Goal: Task Accomplishment & Management: Use online tool/utility

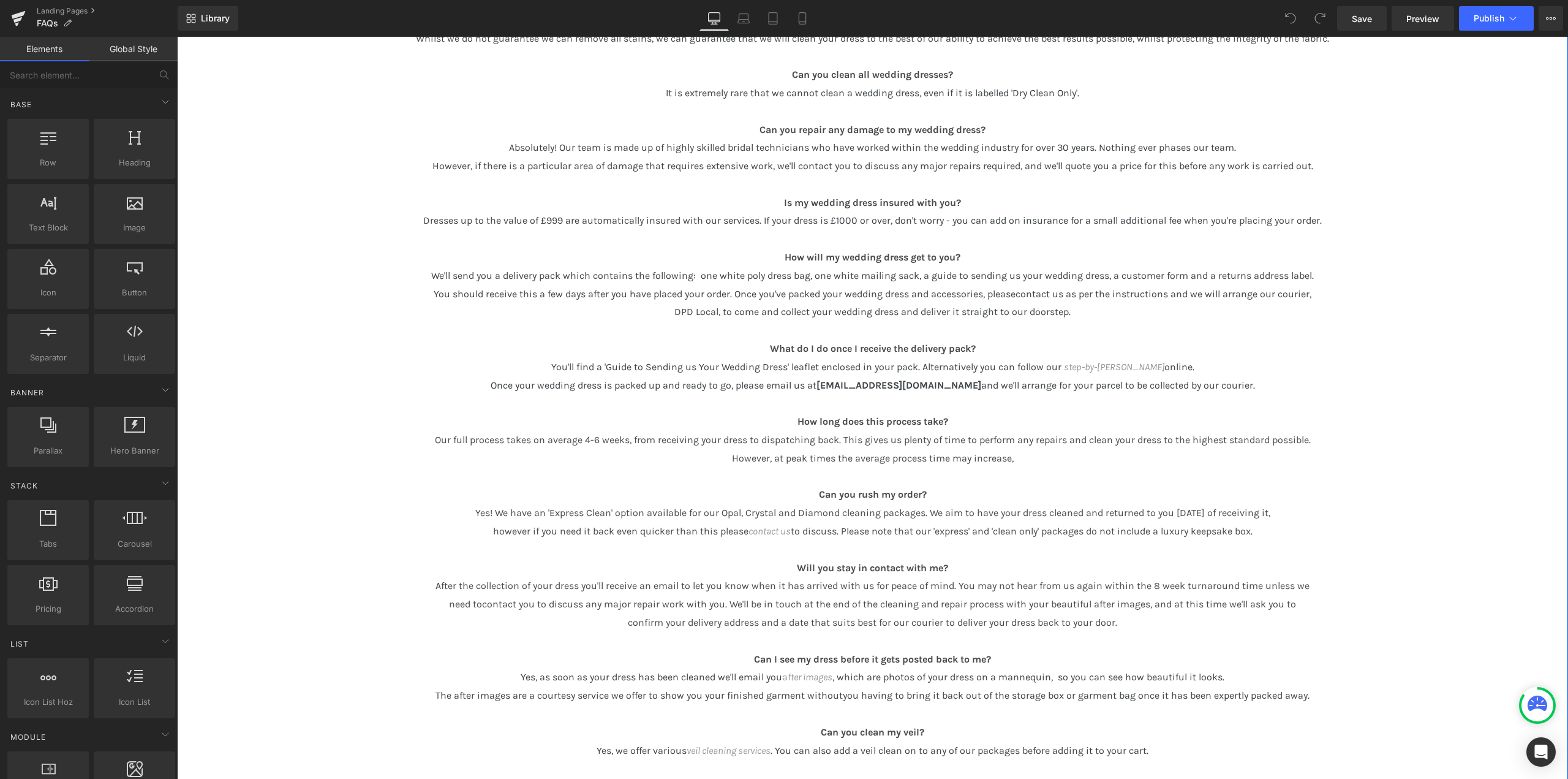
scroll to position [245, 0]
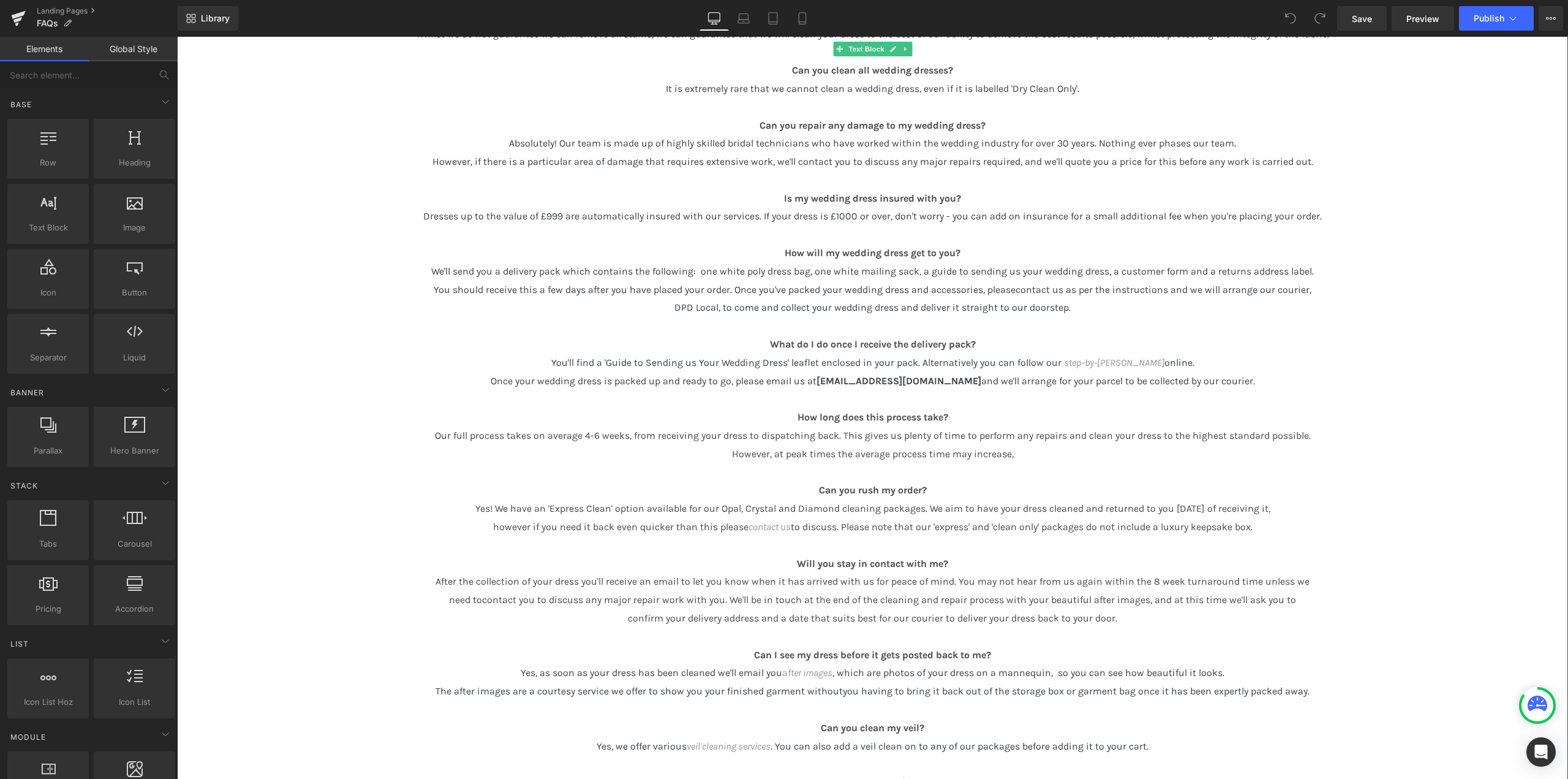
click at [593, 437] on span "Our full process takes on average 4-6 weeks, from receiving your dress to dispa…" at bounding box center [873, 435] width 876 height 12
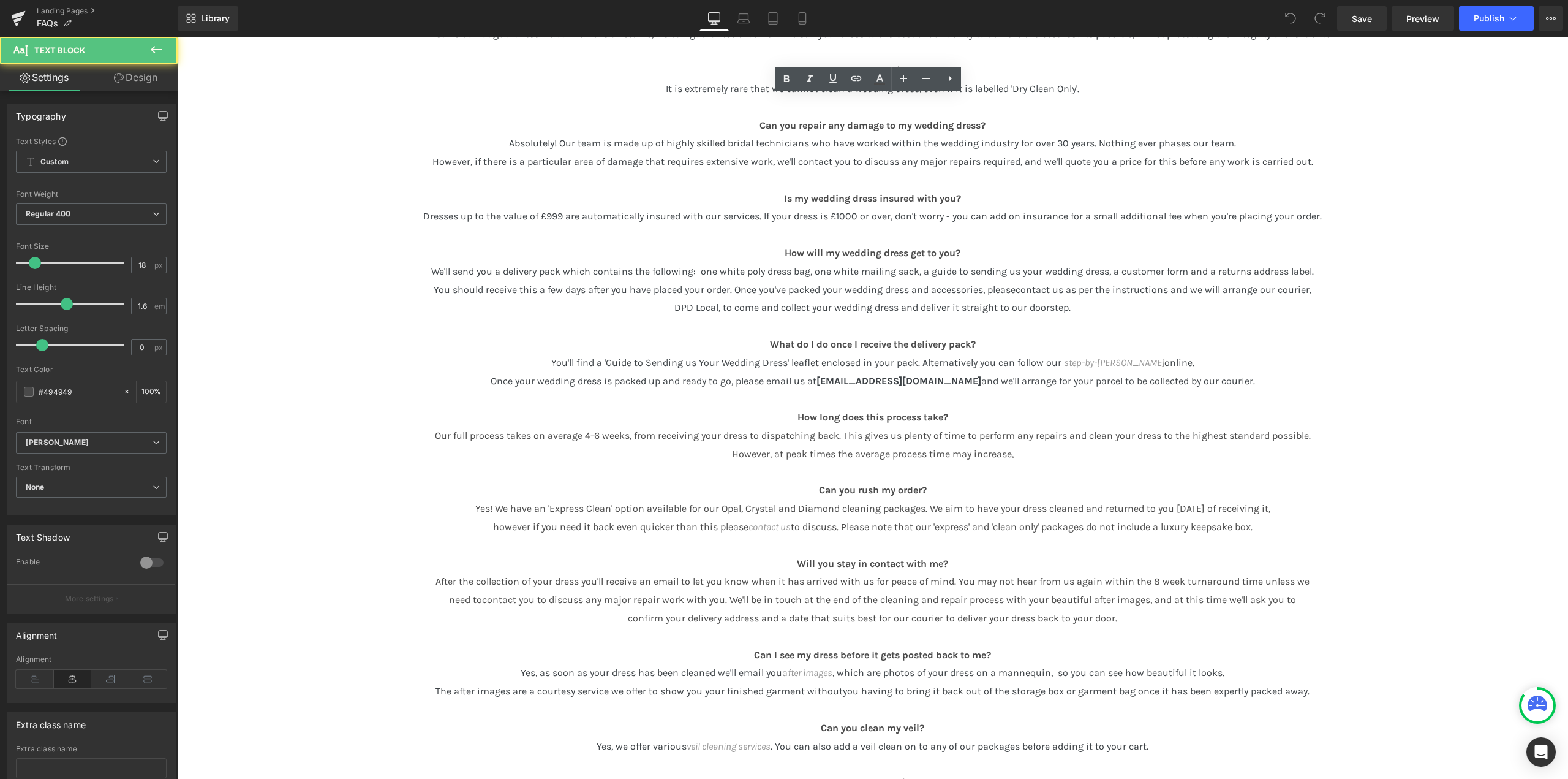
click at [593, 437] on span "Our full process takes on average 4-6 weeks, from receiving your dress to dispa…" at bounding box center [873, 435] width 876 height 12
click at [582, 433] on span "Our full process takes on average 4-6 weeks, from receiving your dress to dispa…" at bounding box center [873, 435] width 876 height 12
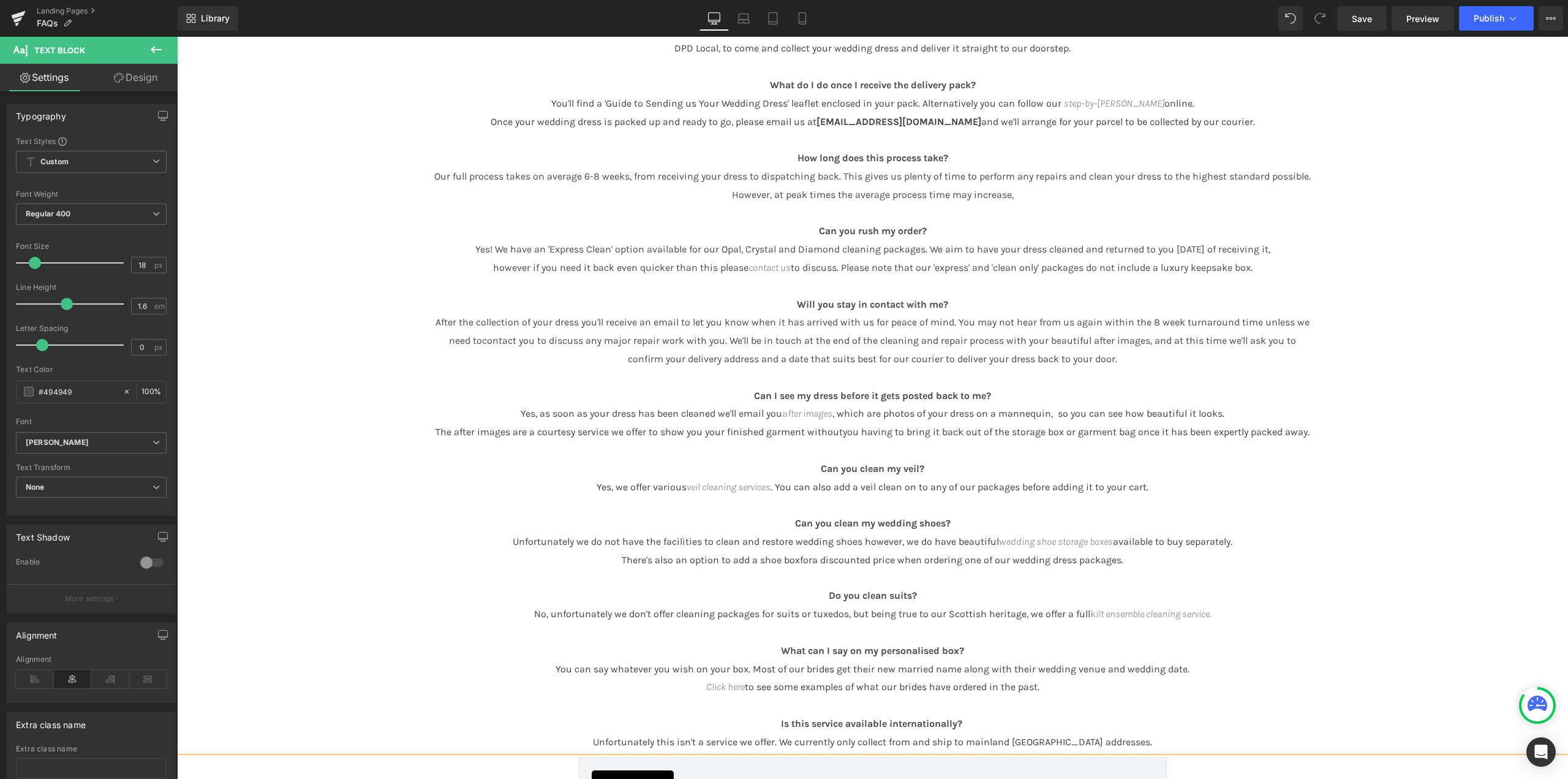
scroll to position [735, 0]
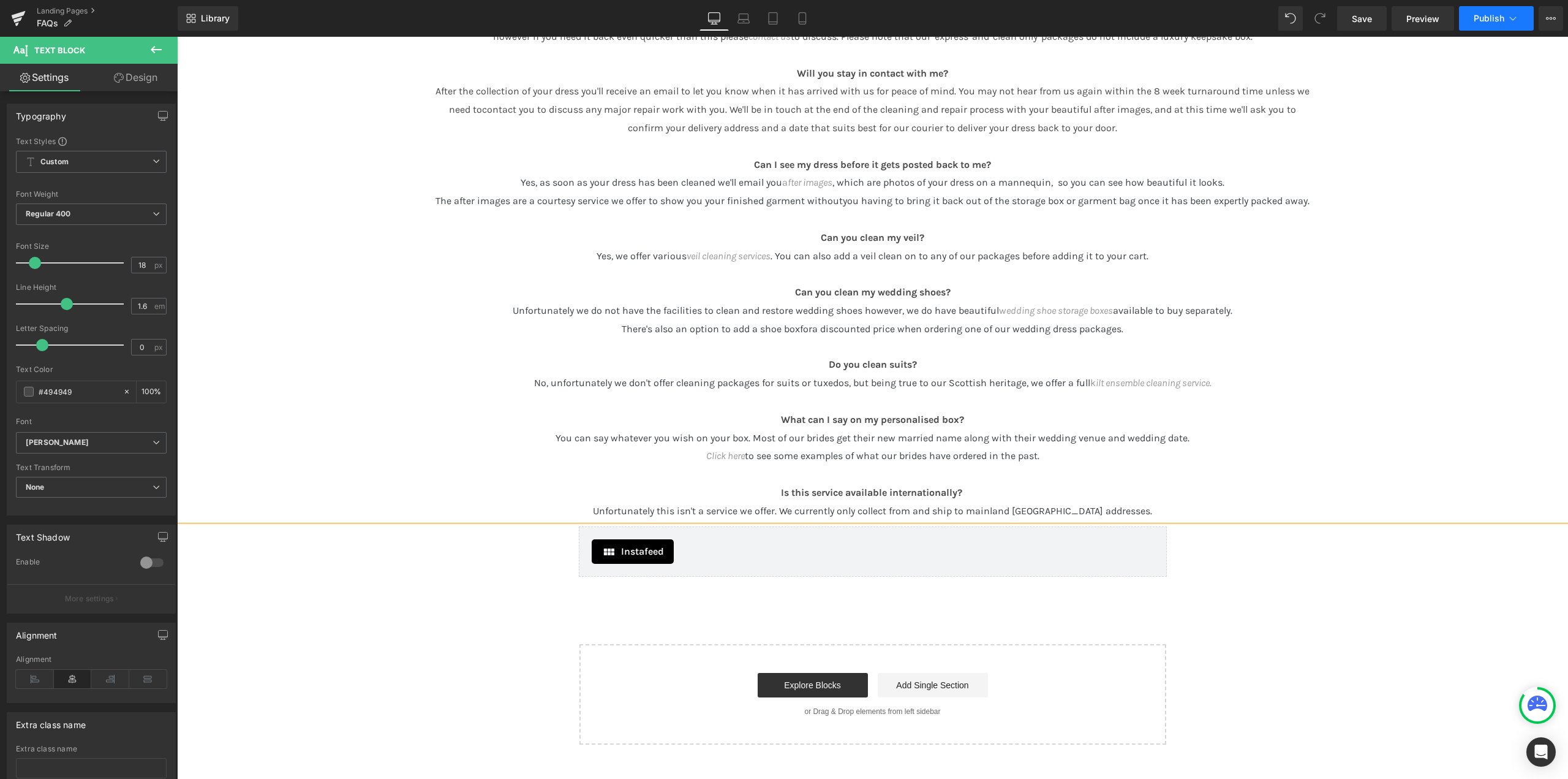
click at [1493, 9] on button "Publish" at bounding box center [1496, 18] width 75 height 24
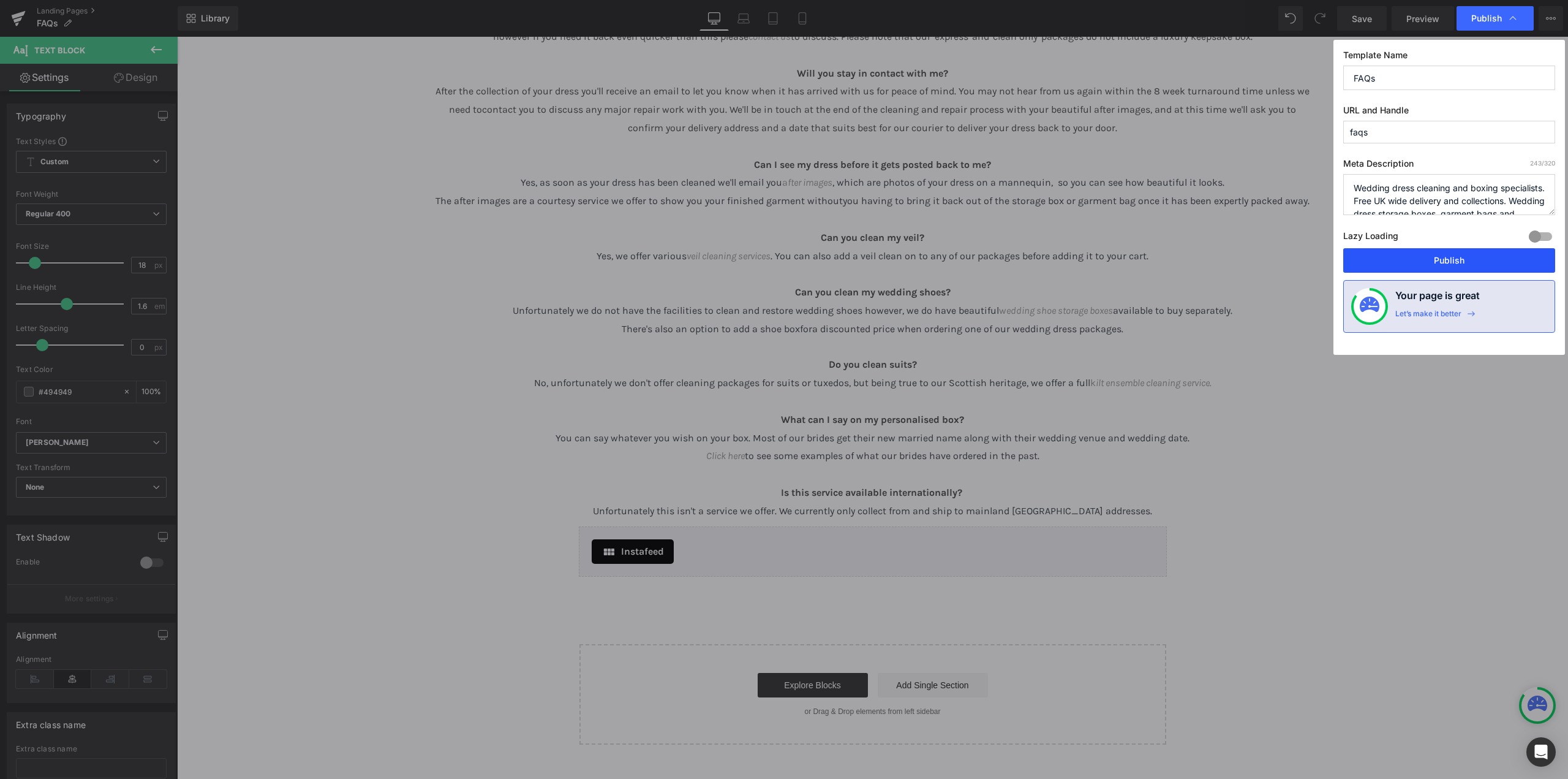
click at [1452, 271] on button "Publish" at bounding box center [1449, 260] width 212 height 24
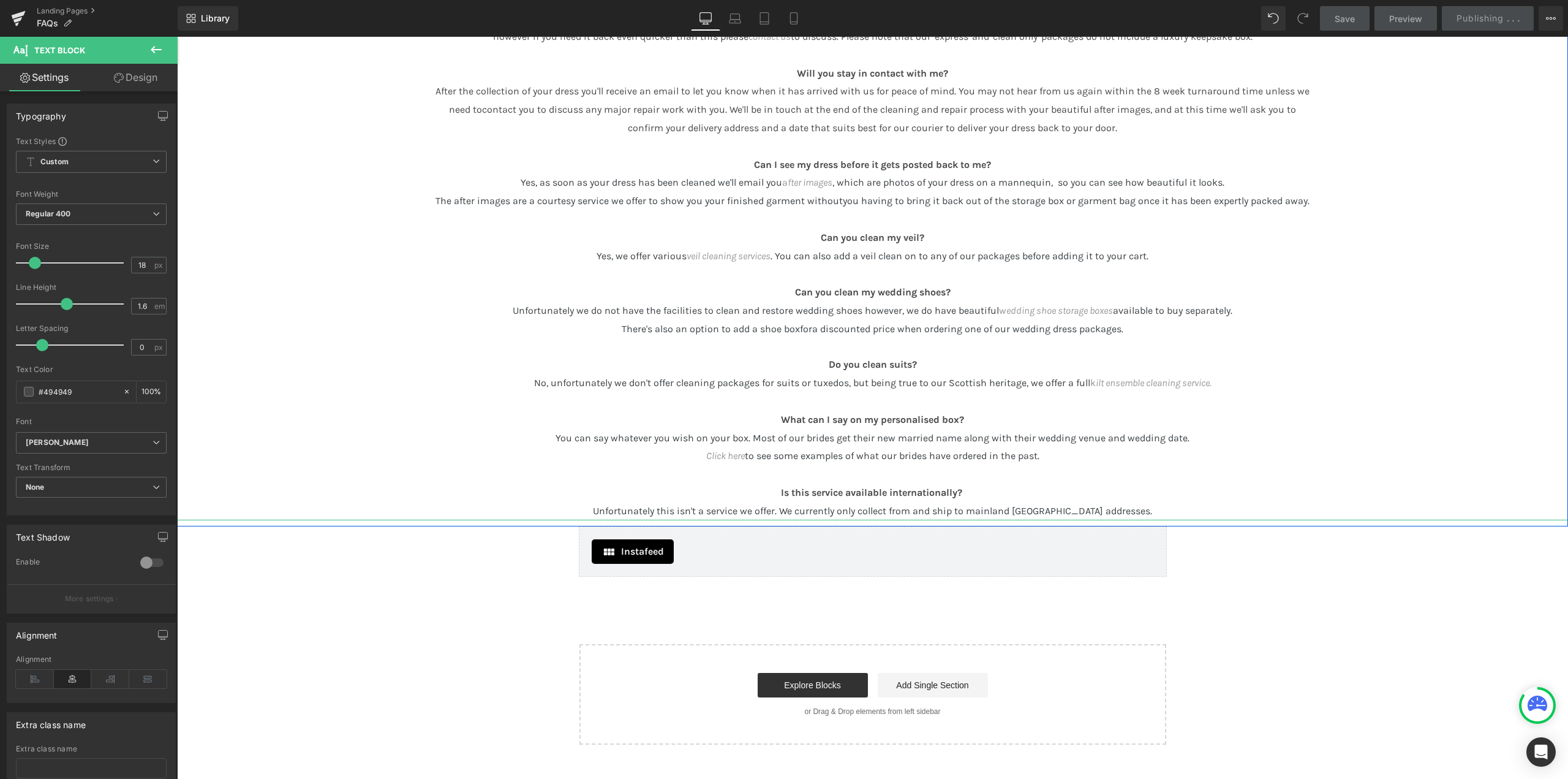
scroll to position [429, 0]
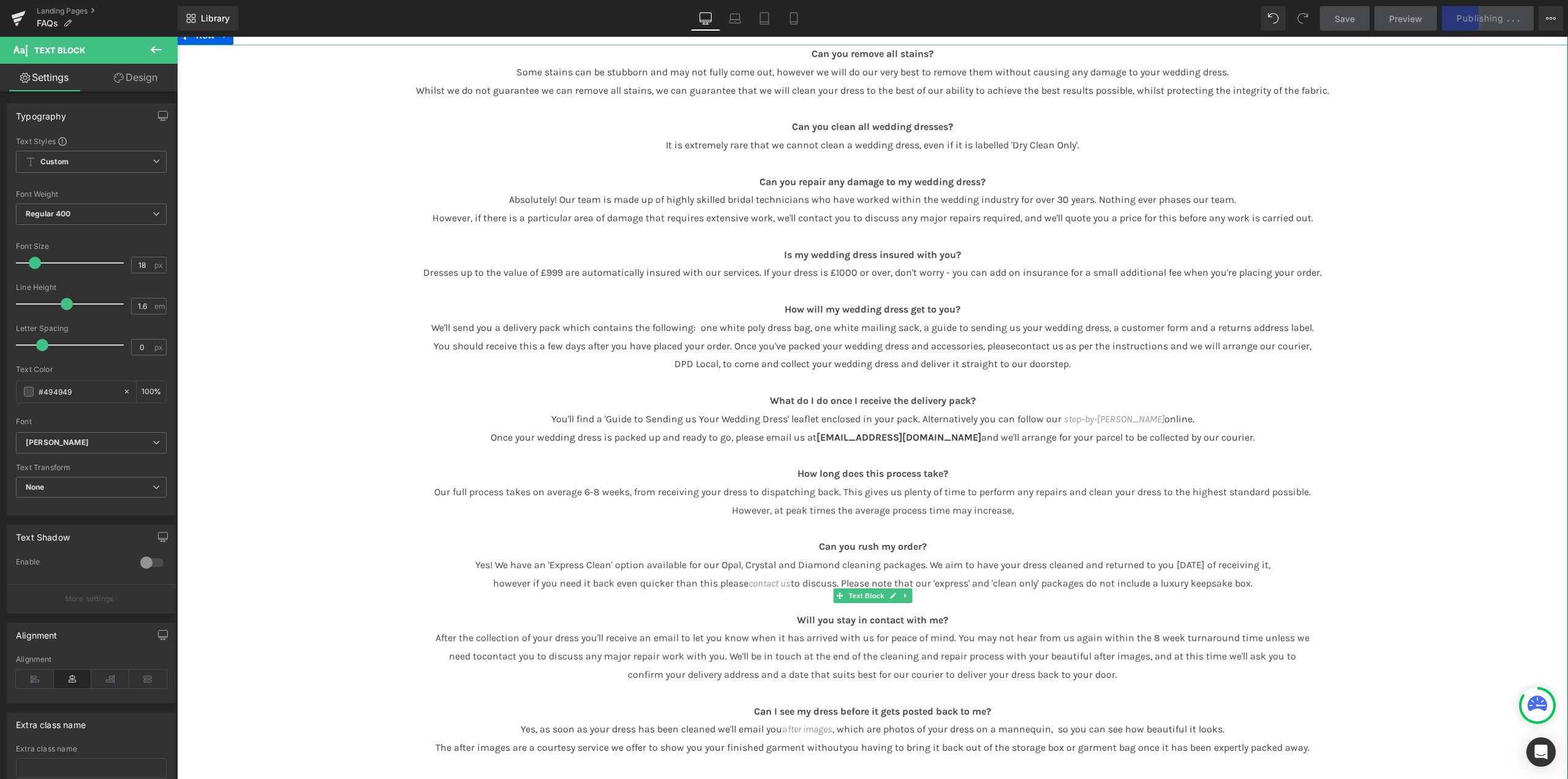
scroll to position [184, 0]
